Goal: Task Accomplishment & Management: Complete application form

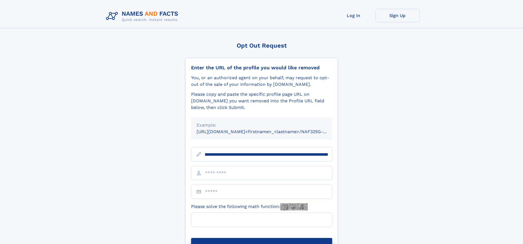
scroll to position [0, 58]
type input "**********"
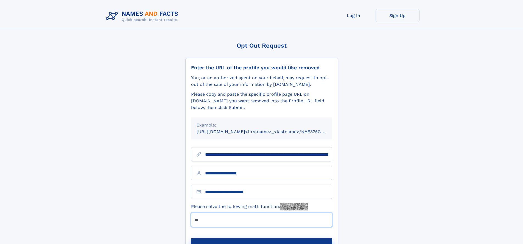
type input "**"
click at [261, 238] on button "Submit Opt Out Request" at bounding box center [261, 247] width 141 height 18
